Goal: Find specific page/section: Find specific page/section

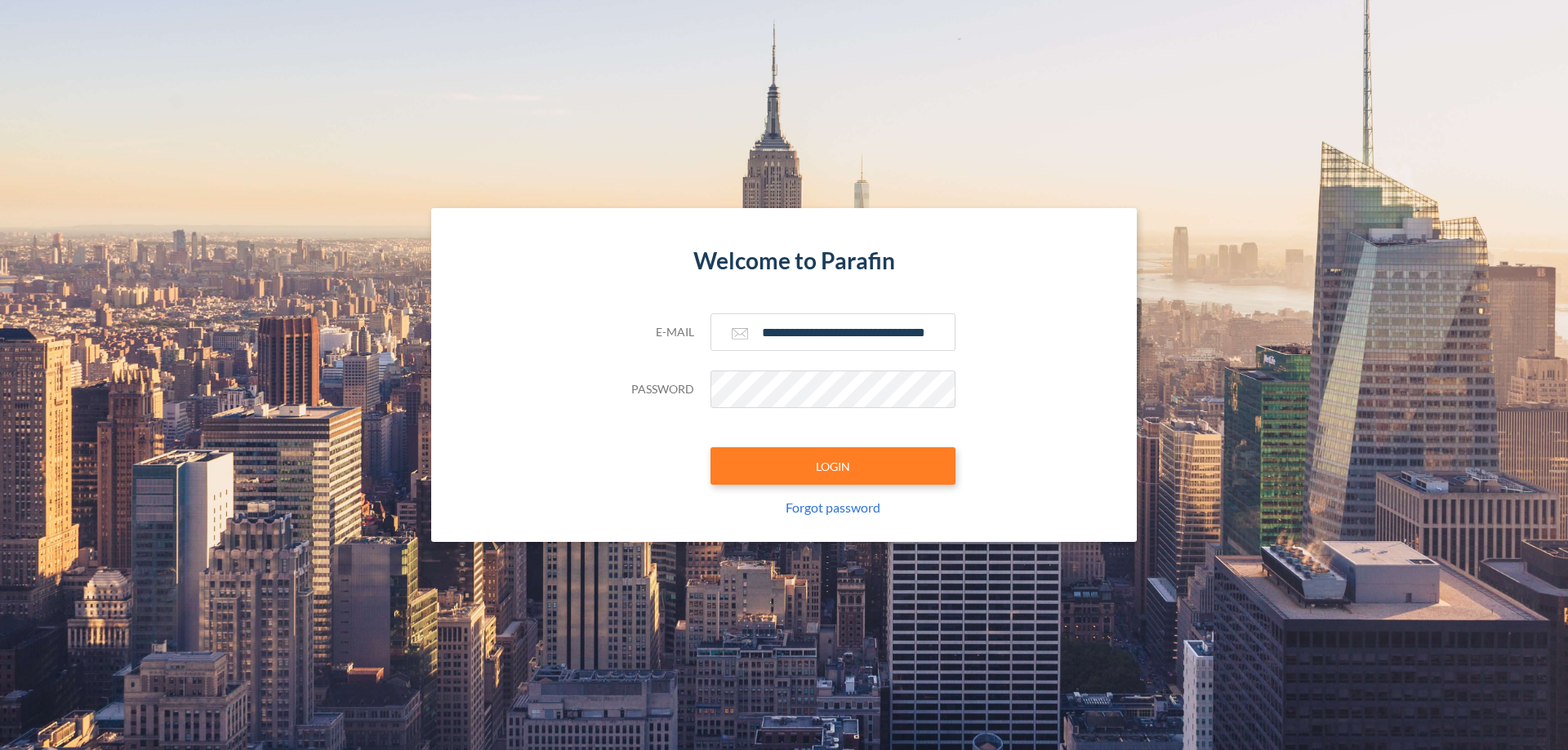
type input "**********"
click at [833, 466] on button "LOGIN" at bounding box center [832, 466] width 245 height 38
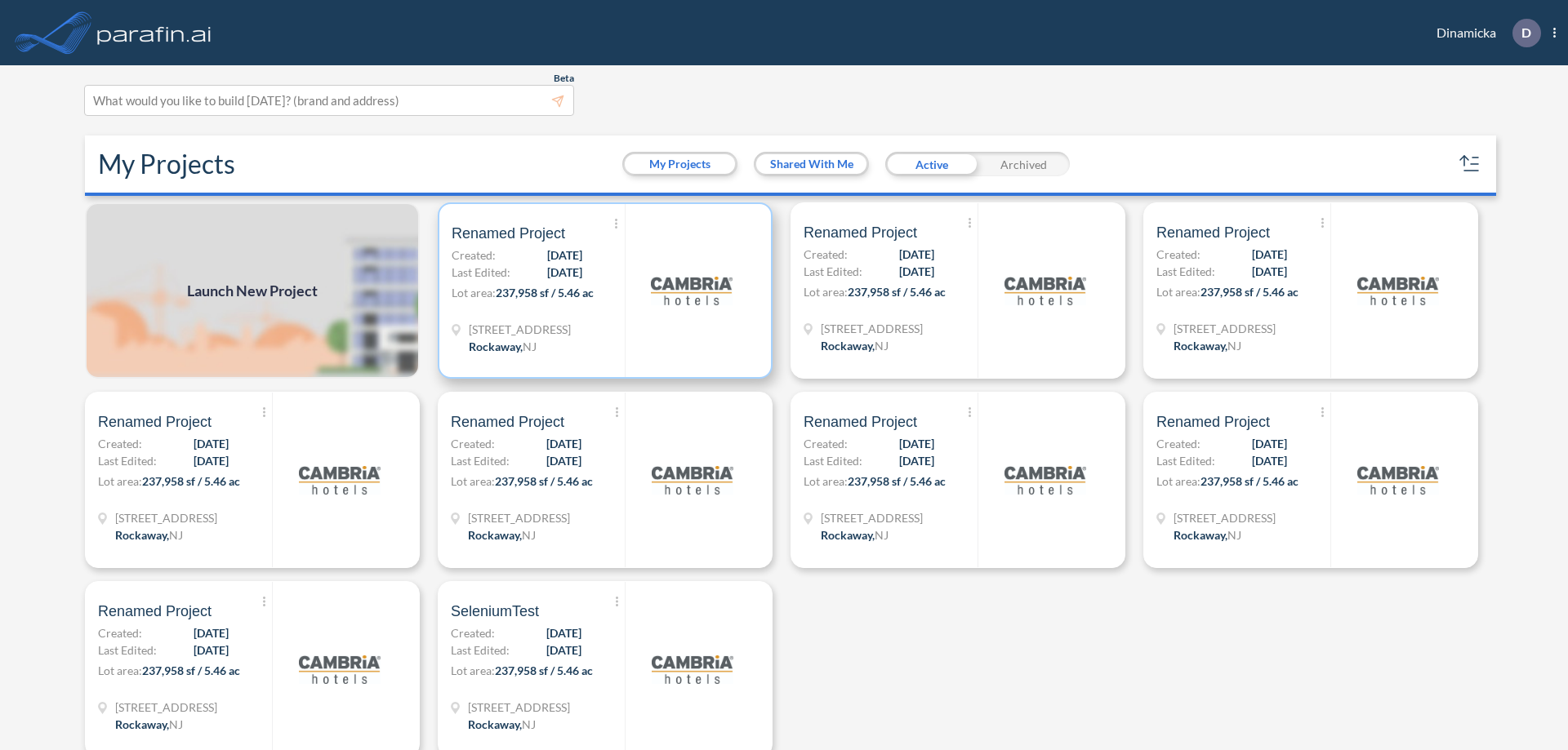
scroll to position [4, 0]
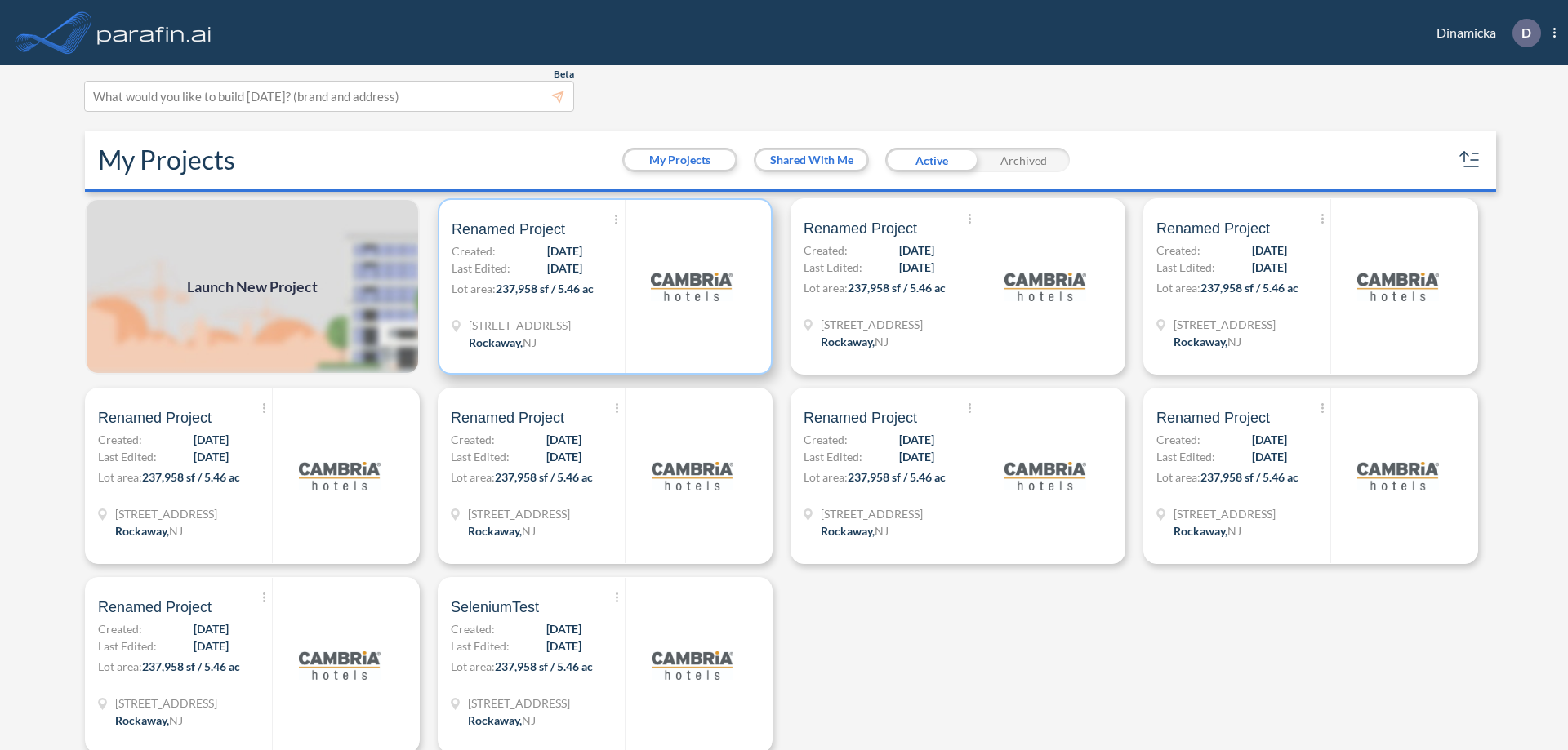
click at [602, 286] on p "Lot area: 237,958 sf / 5.46 ac" at bounding box center [538, 291] width 173 height 24
